Goal: Transaction & Acquisition: Purchase product/service

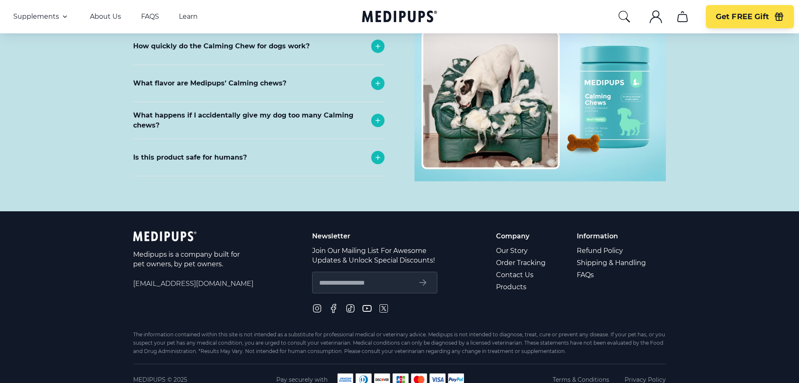
scroll to position [3712, 0]
click at [35, 22] on nav "Supplements Supplements Probiotics & Gut Health Tasty, science-backed soft chew…" at bounding box center [399, 16] width 799 height 33
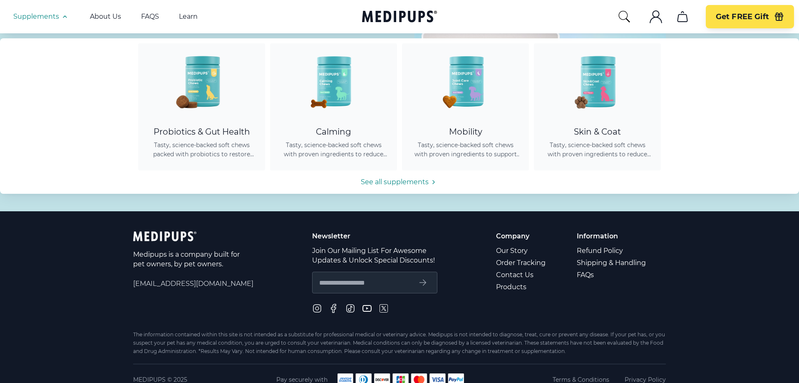
click at [49, 16] on span "Supplements" at bounding box center [36, 16] width 46 height 8
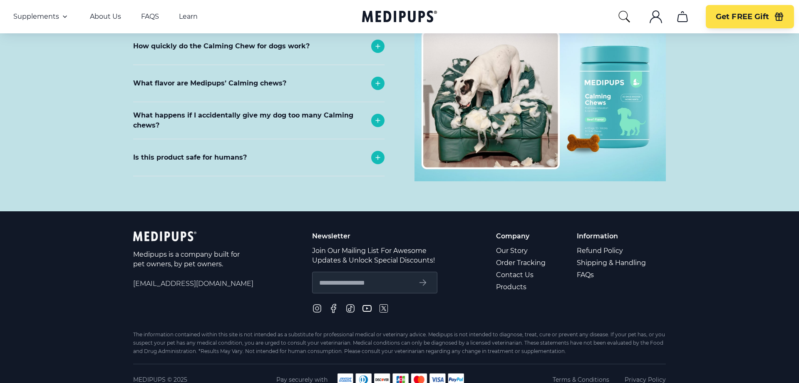
click at [49, 16] on span "Supplements" at bounding box center [36, 16] width 46 height 8
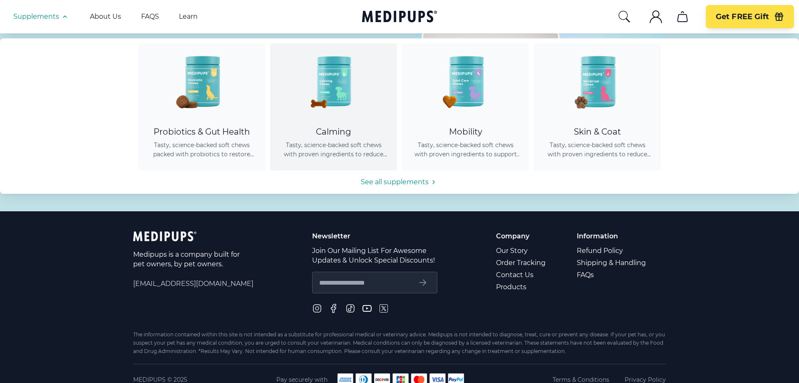
click at [344, 77] on img at bounding box center [333, 80] width 75 height 75
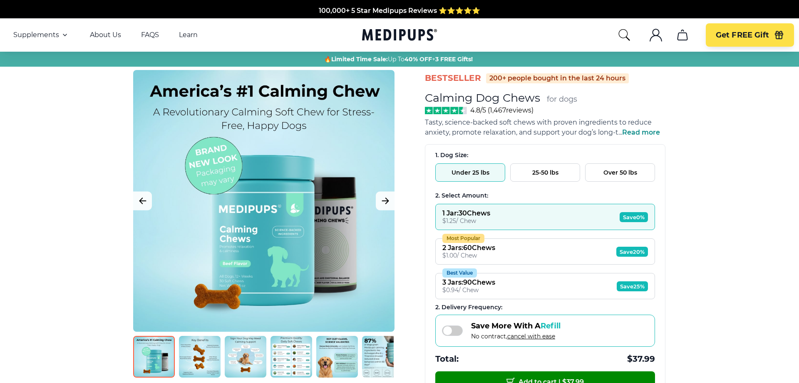
click at [615, 176] on button "Over 50 lbs" at bounding box center [620, 172] width 70 height 18
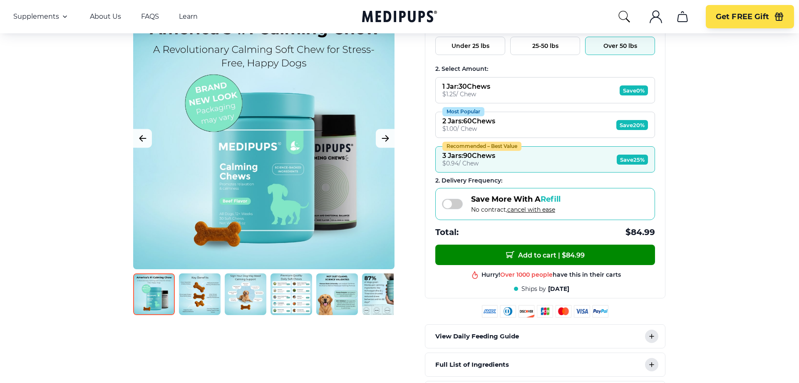
scroll to position [127, 0]
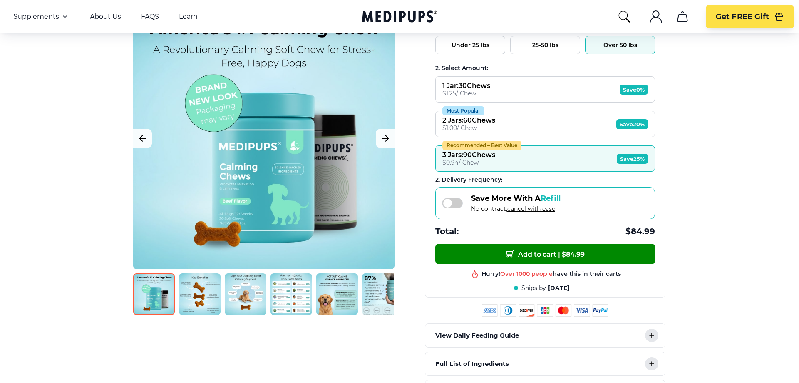
click at [200, 302] on img at bounding box center [200, 294] width 42 height 42
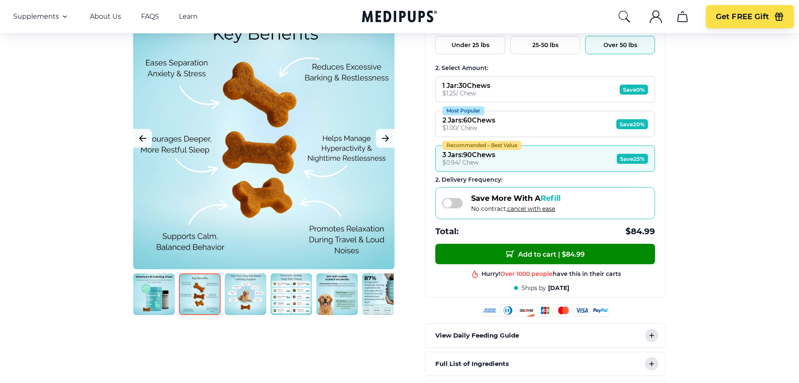
click at [239, 295] on img at bounding box center [246, 294] width 42 height 42
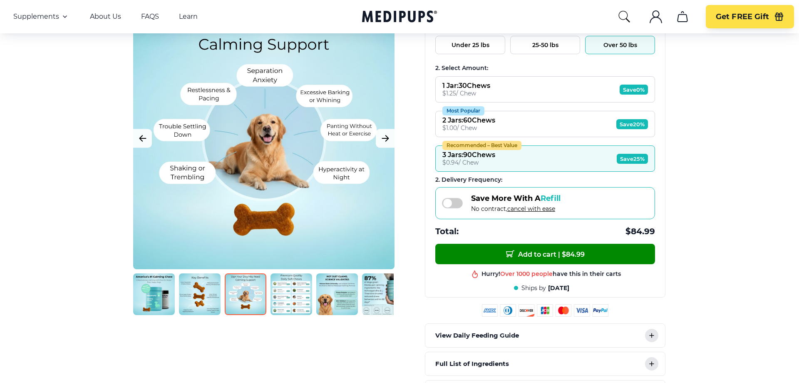
click at [284, 303] on img at bounding box center [292, 294] width 42 height 42
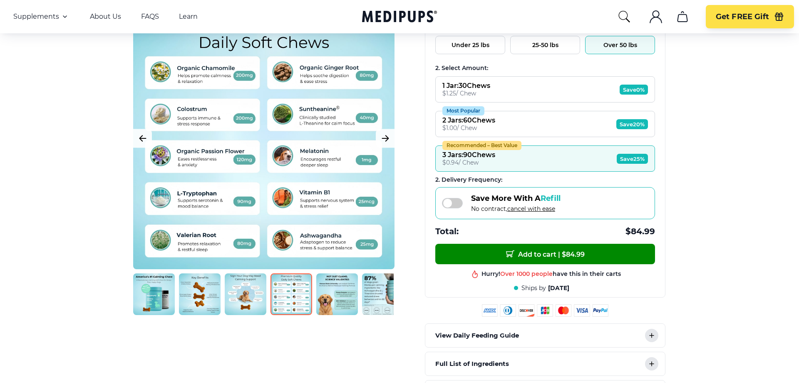
click at [328, 299] on img at bounding box center [337, 294] width 42 height 42
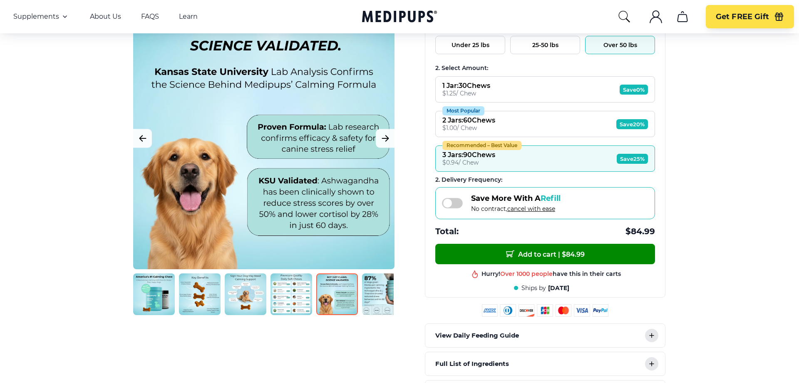
click at [377, 300] on img at bounding box center [383, 294] width 42 height 42
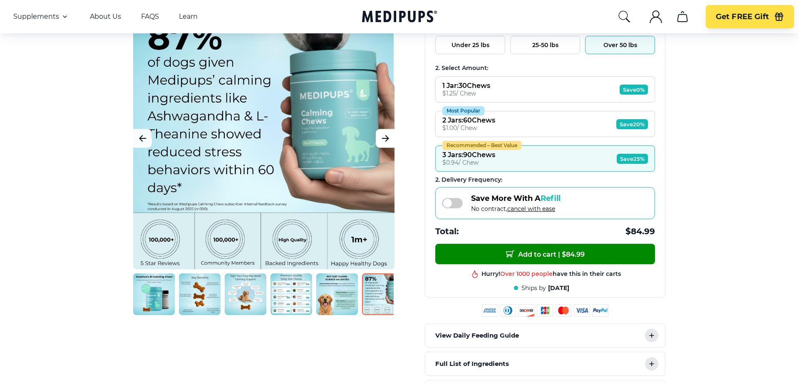
click at [386, 139] on icon "Next Image" at bounding box center [386, 138] width 10 height 10
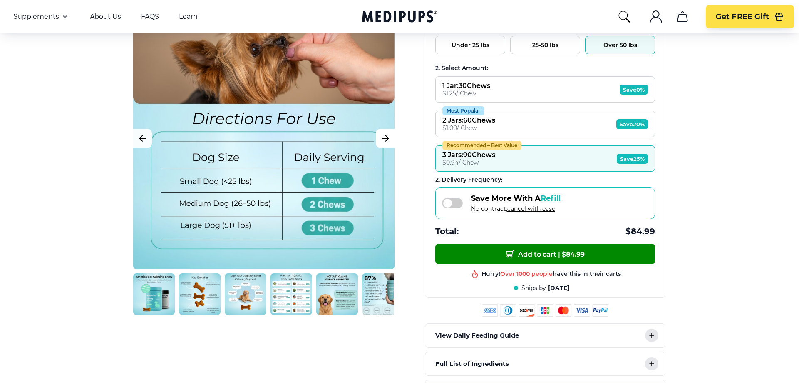
click at [386, 139] on icon "Next Image" at bounding box center [386, 138] width 10 height 10
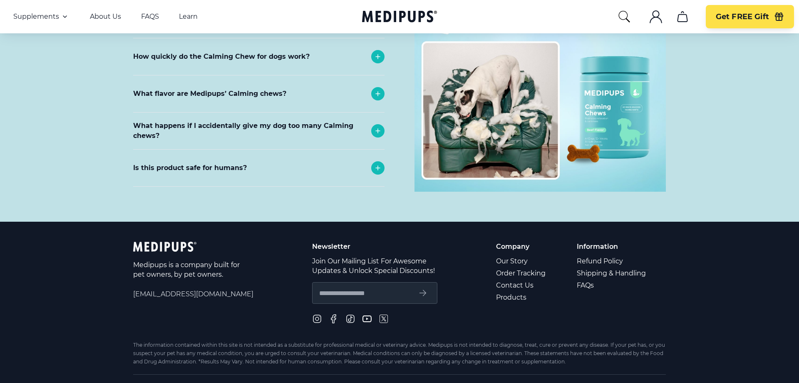
scroll to position [3712, 0]
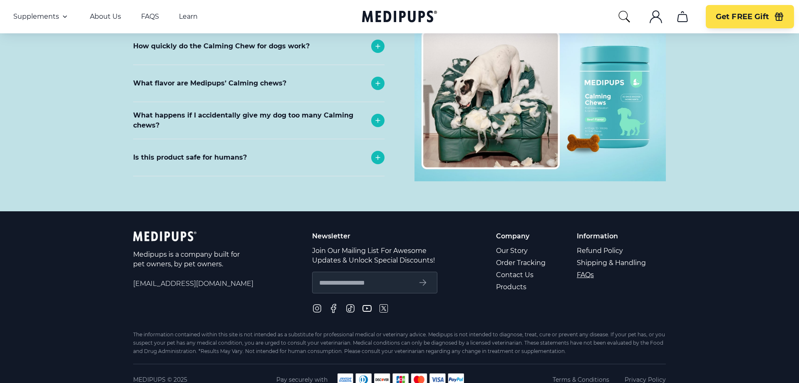
click at [582, 269] on link "FAQs" at bounding box center [612, 275] width 70 height 12
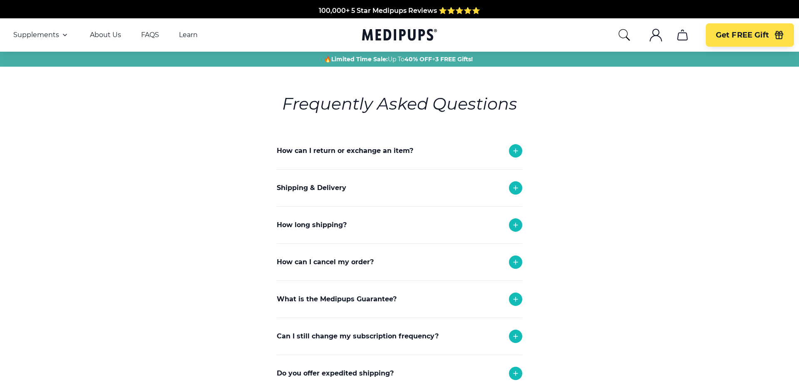
click at [396, 266] on div "How can I cancel my order?" at bounding box center [400, 262] width 246 height 37
